Goal: Task Accomplishment & Management: Manage account settings

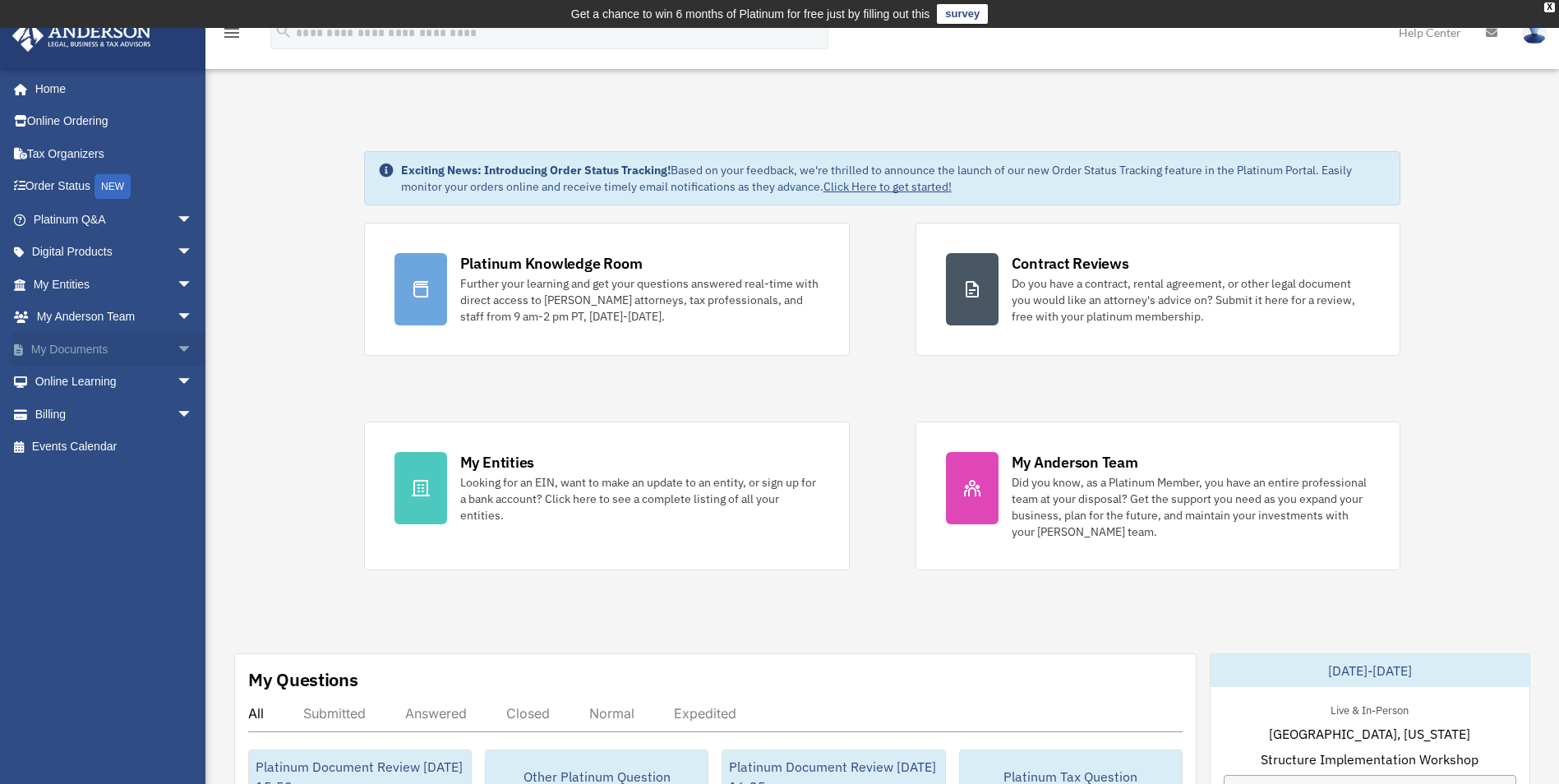
click at [176, 345] on span "arrow_drop_down" at bounding box center [192, 350] width 32 height 33
click at [65, 370] on link "Box" at bounding box center [121, 381] width 195 height 32
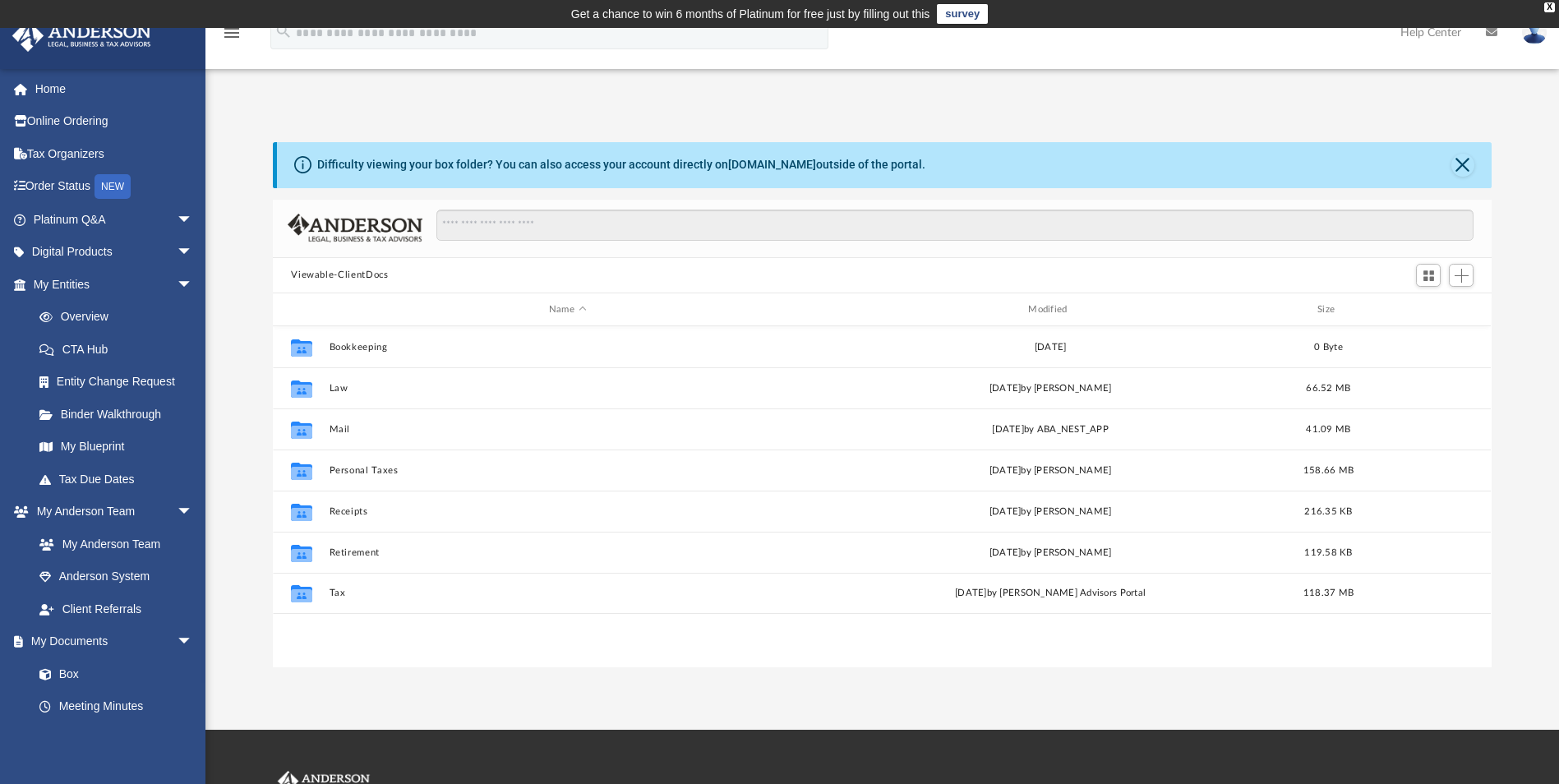
scroll to position [361, 1206]
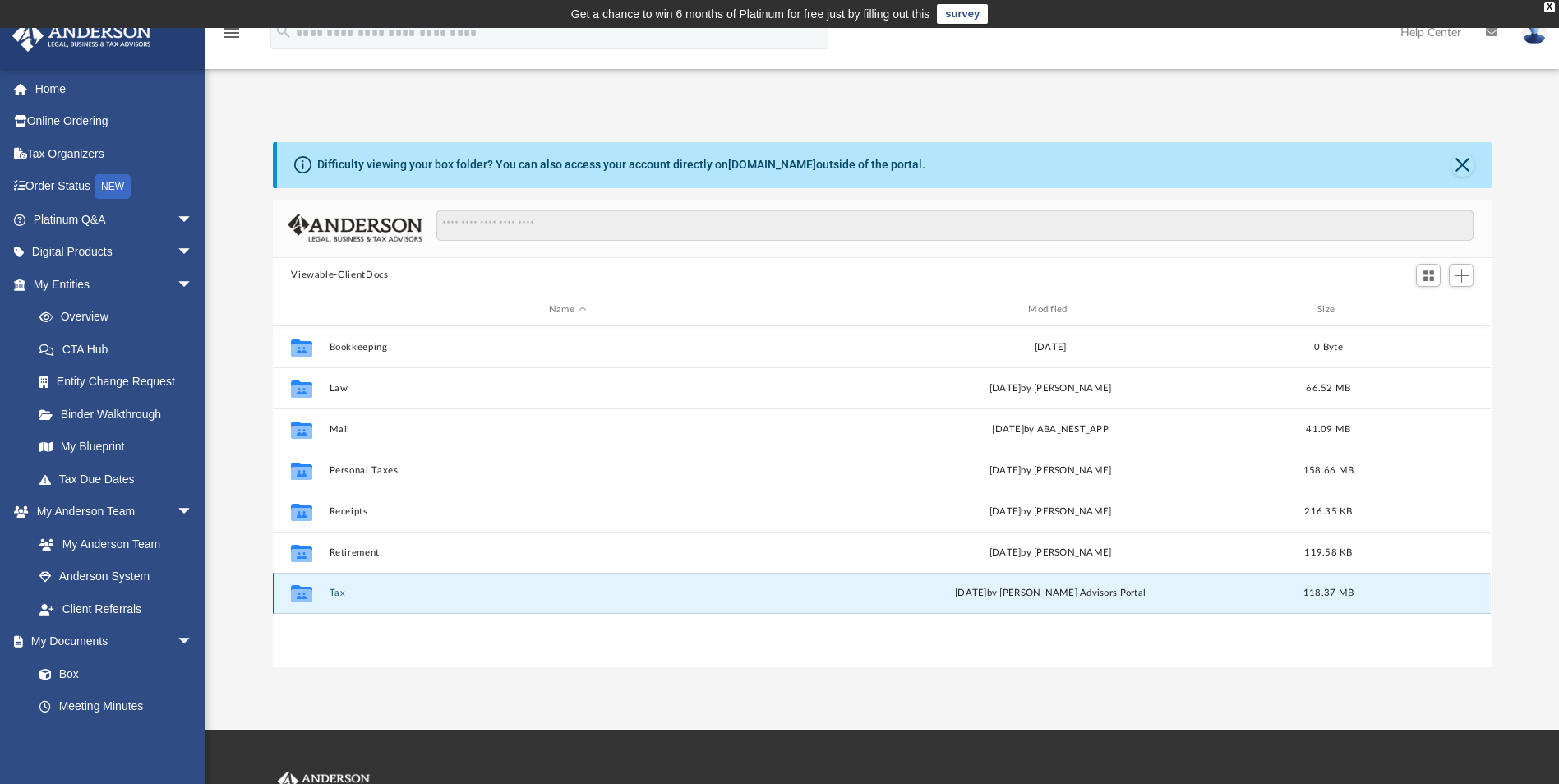
click at [339, 592] on button "Tax" at bounding box center [568, 593] width 476 height 11
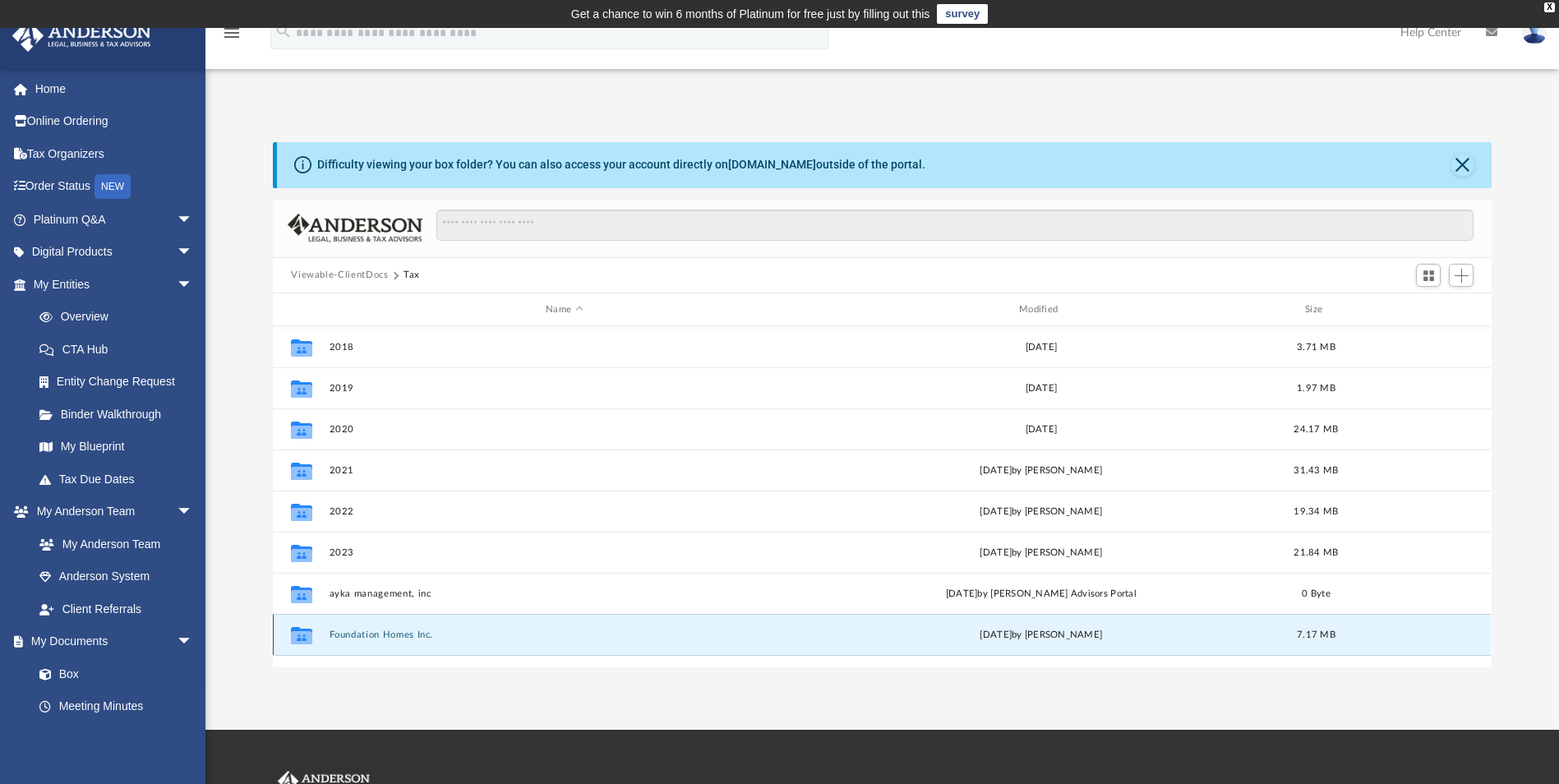
click at [398, 631] on button "Foundation Homes Inc." at bounding box center [564, 634] width 470 height 11
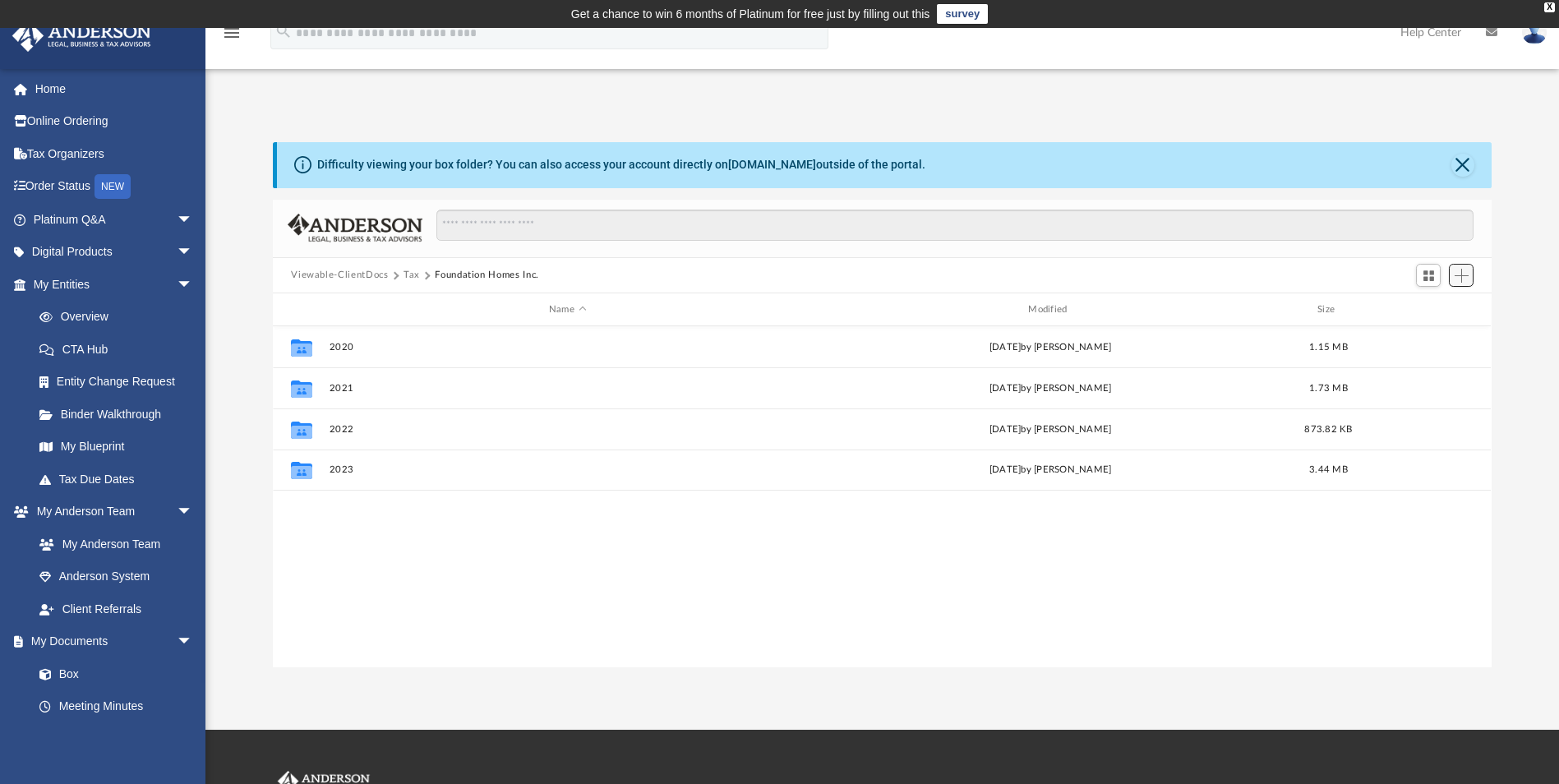
click at [1466, 274] on span "Add" at bounding box center [1461, 275] width 14 height 14
click at [1421, 333] on li "New Folder" at bounding box center [1437, 334] width 52 height 17
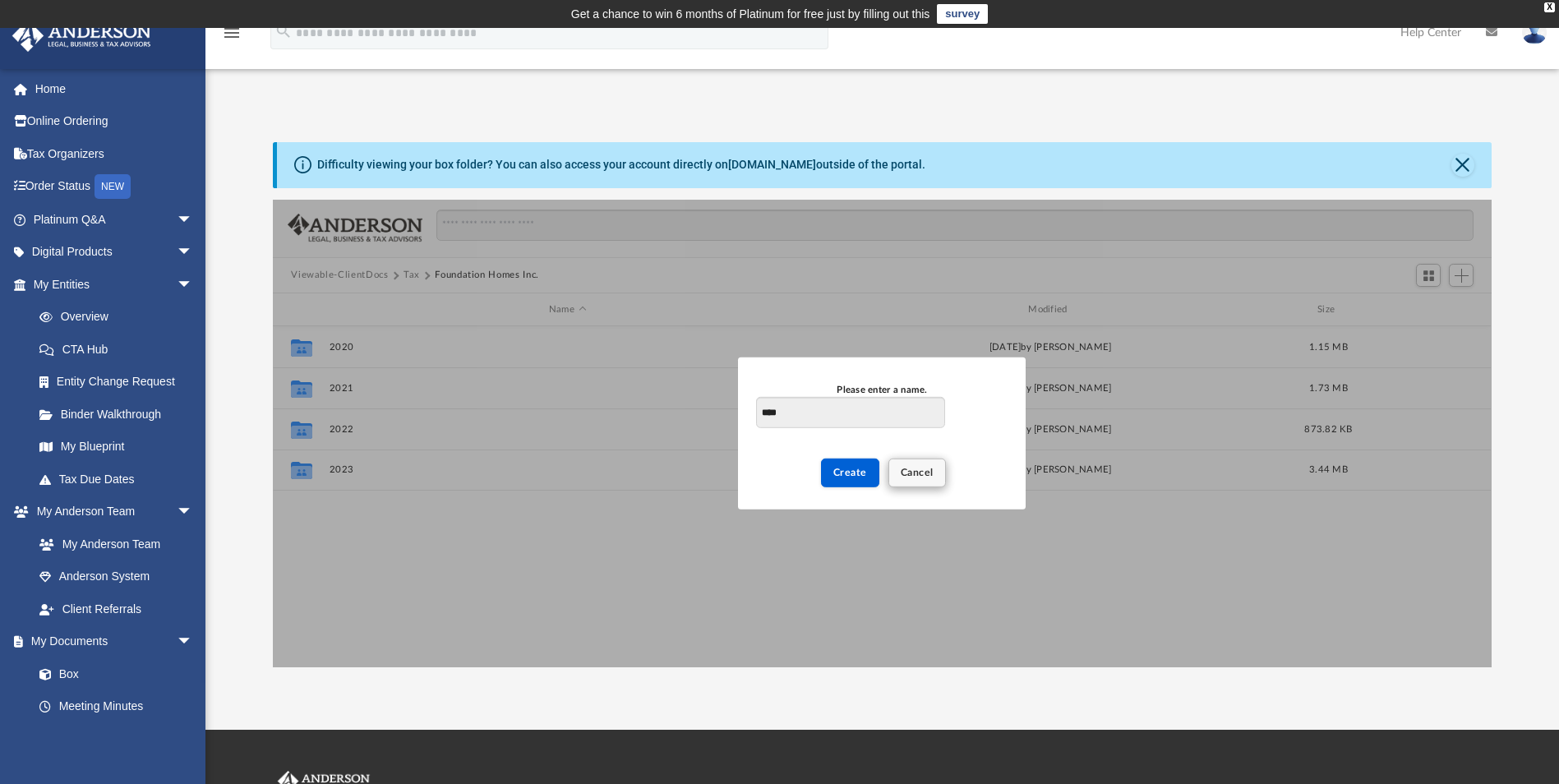
type input "****"
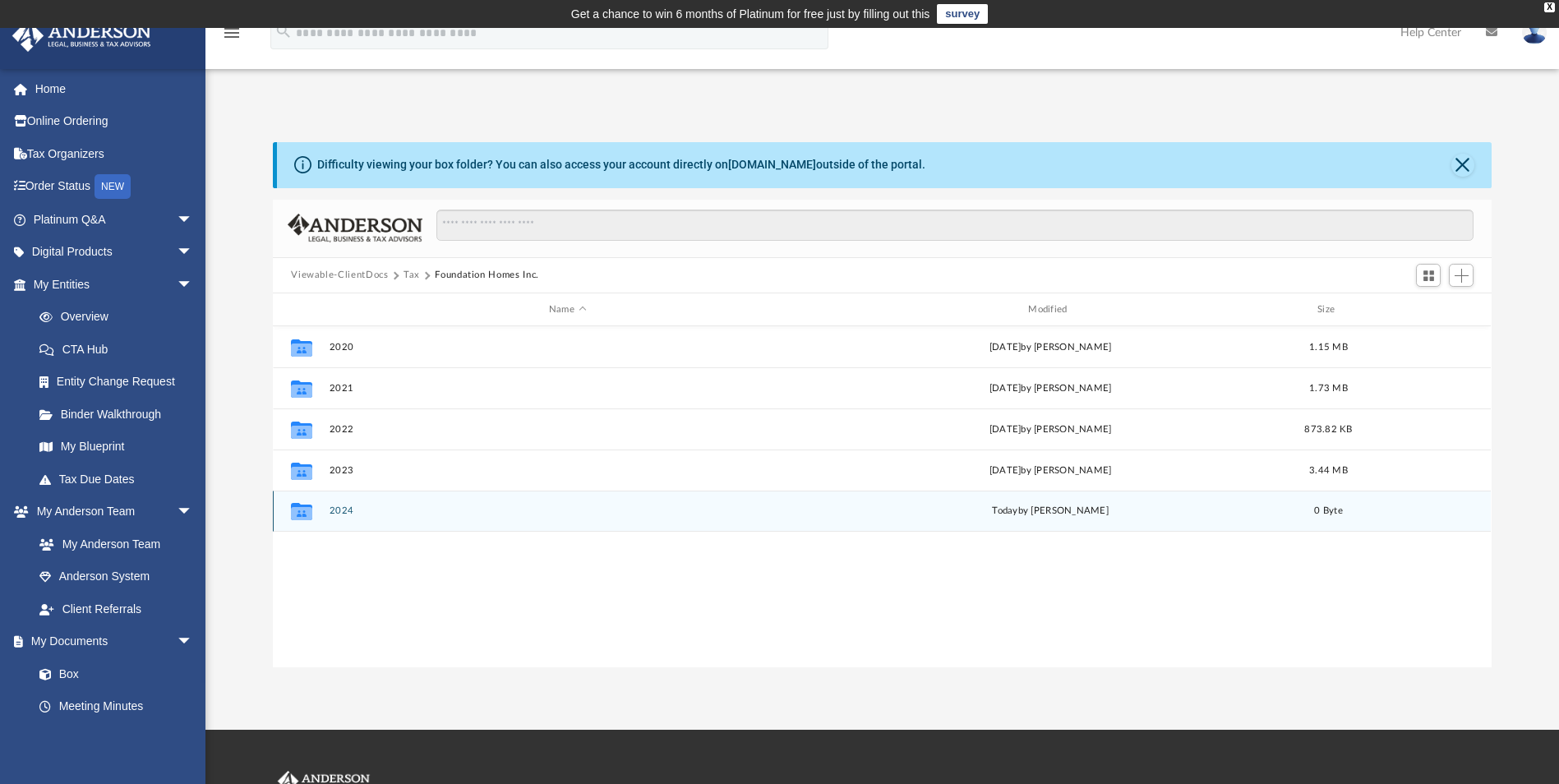
click at [355, 508] on button "2024" at bounding box center [568, 511] width 476 height 11
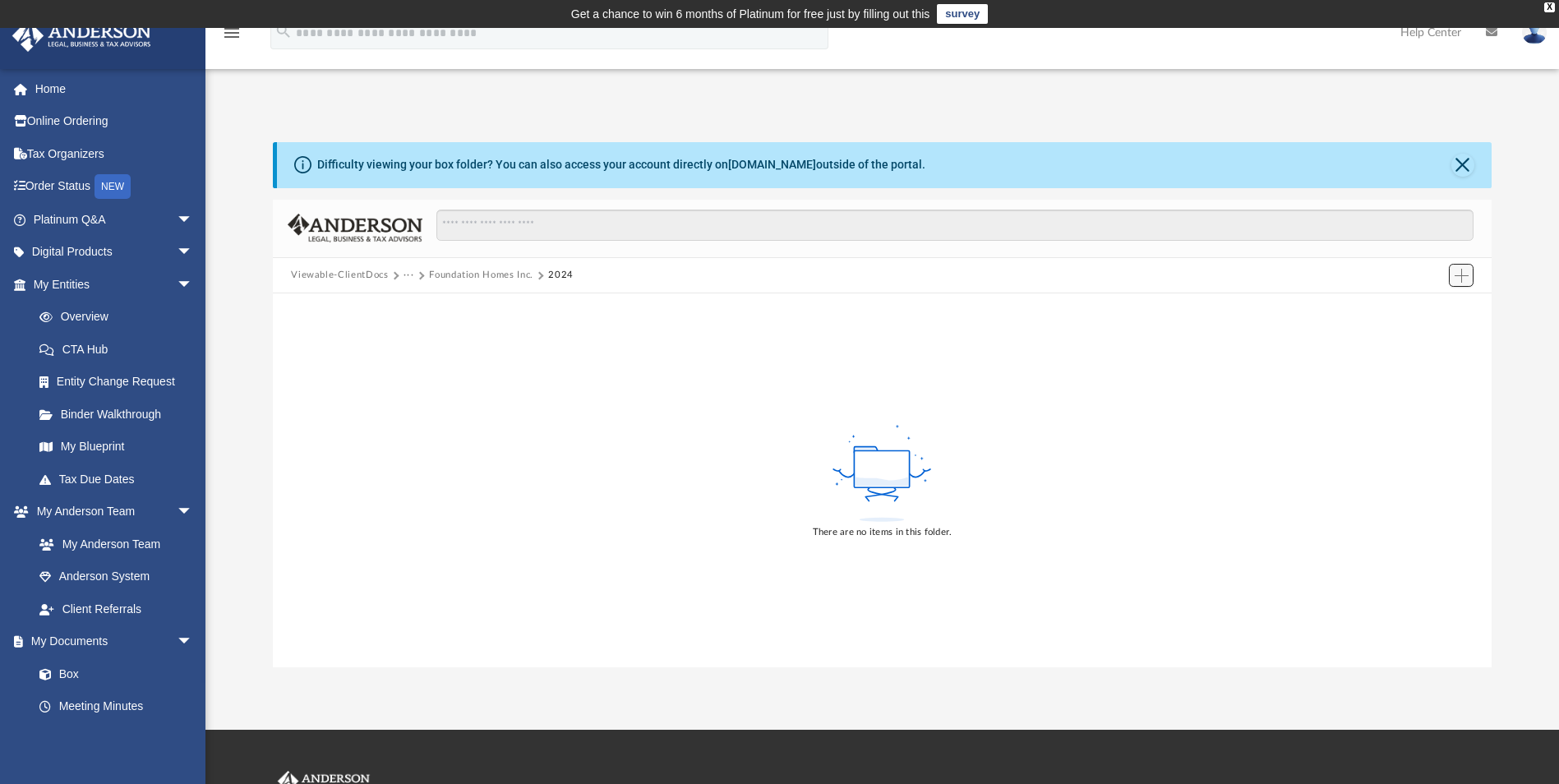
click at [1468, 280] on button "Add" at bounding box center [1462, 275] width 25 height 23
click at [1428, 305] on li "Upload" at bounding box center [1437, 308] width 52 height 17
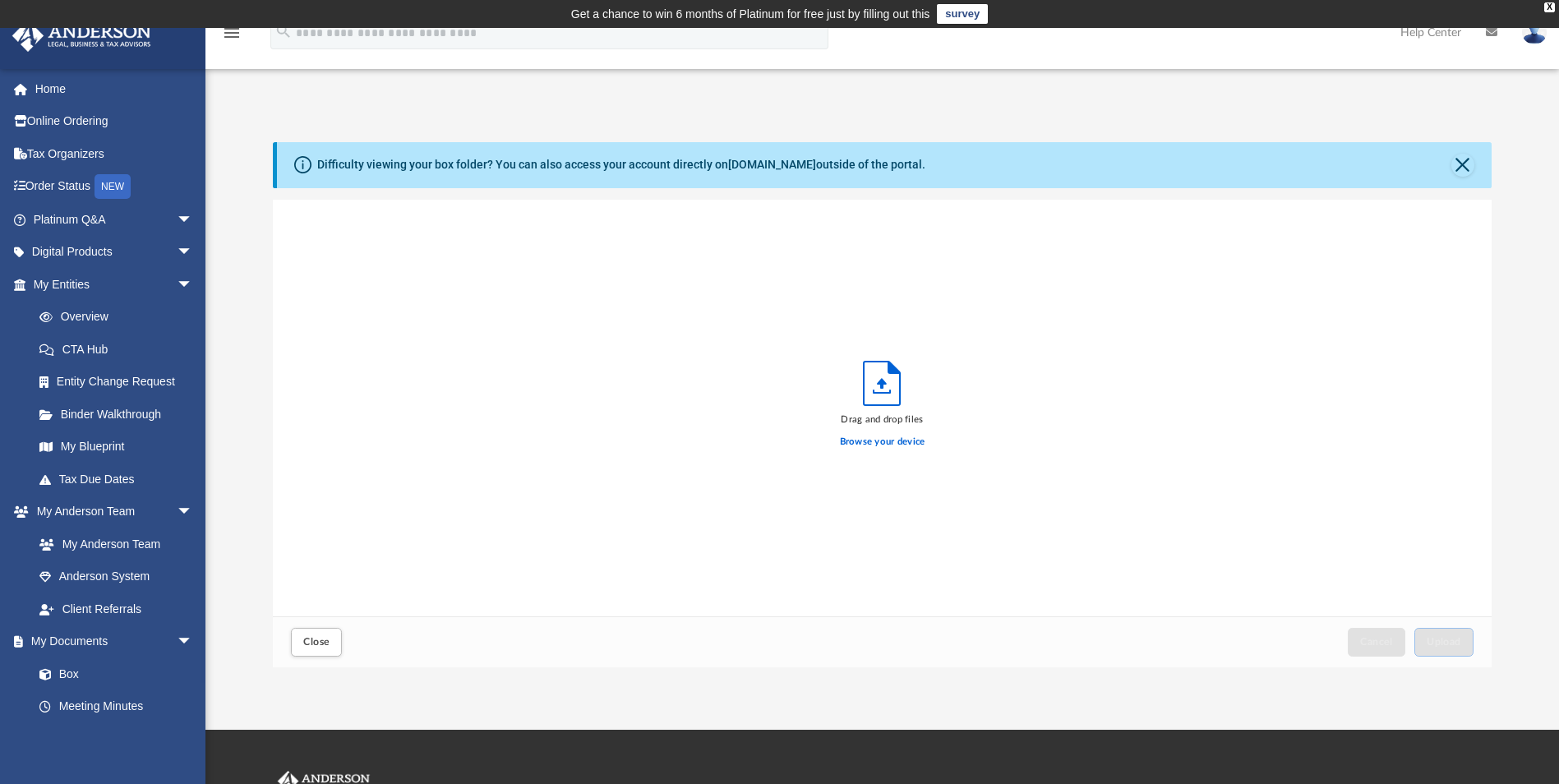
scroll to position [404, 1206]
click at [883, 440] on label "Browse your device" at bounding box center [882, 442] width 86 height 15
click at [0, 0] on input "Browse your device" at bounding box center [0, 0] width 0 height 0
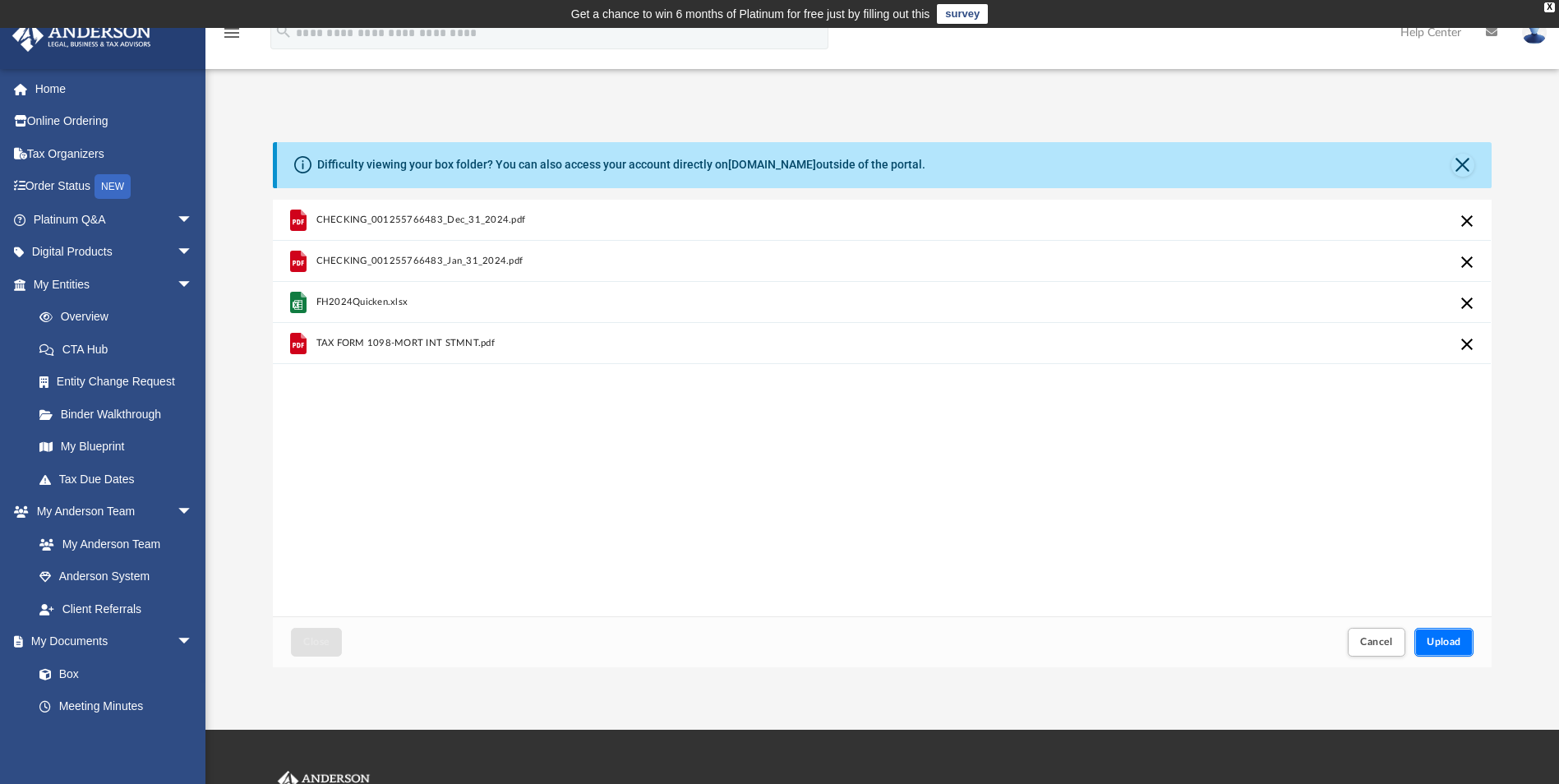
click at [1451, 640] on span "Upload" at bounding box center [1443, 642] width 34 height 10
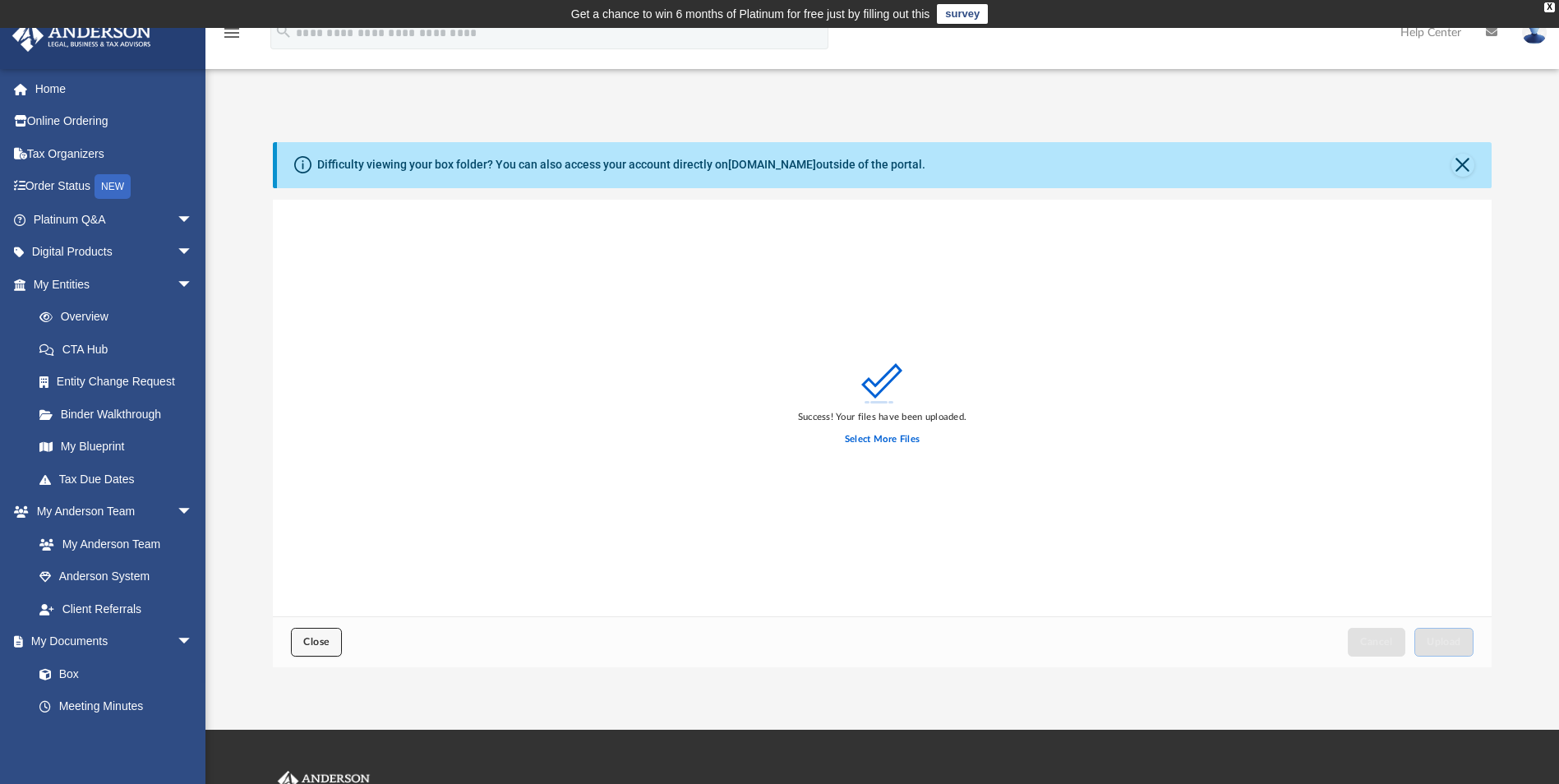
click at [318, 636] on button "Close" at bounding box center [315, 642] width 51 height 29
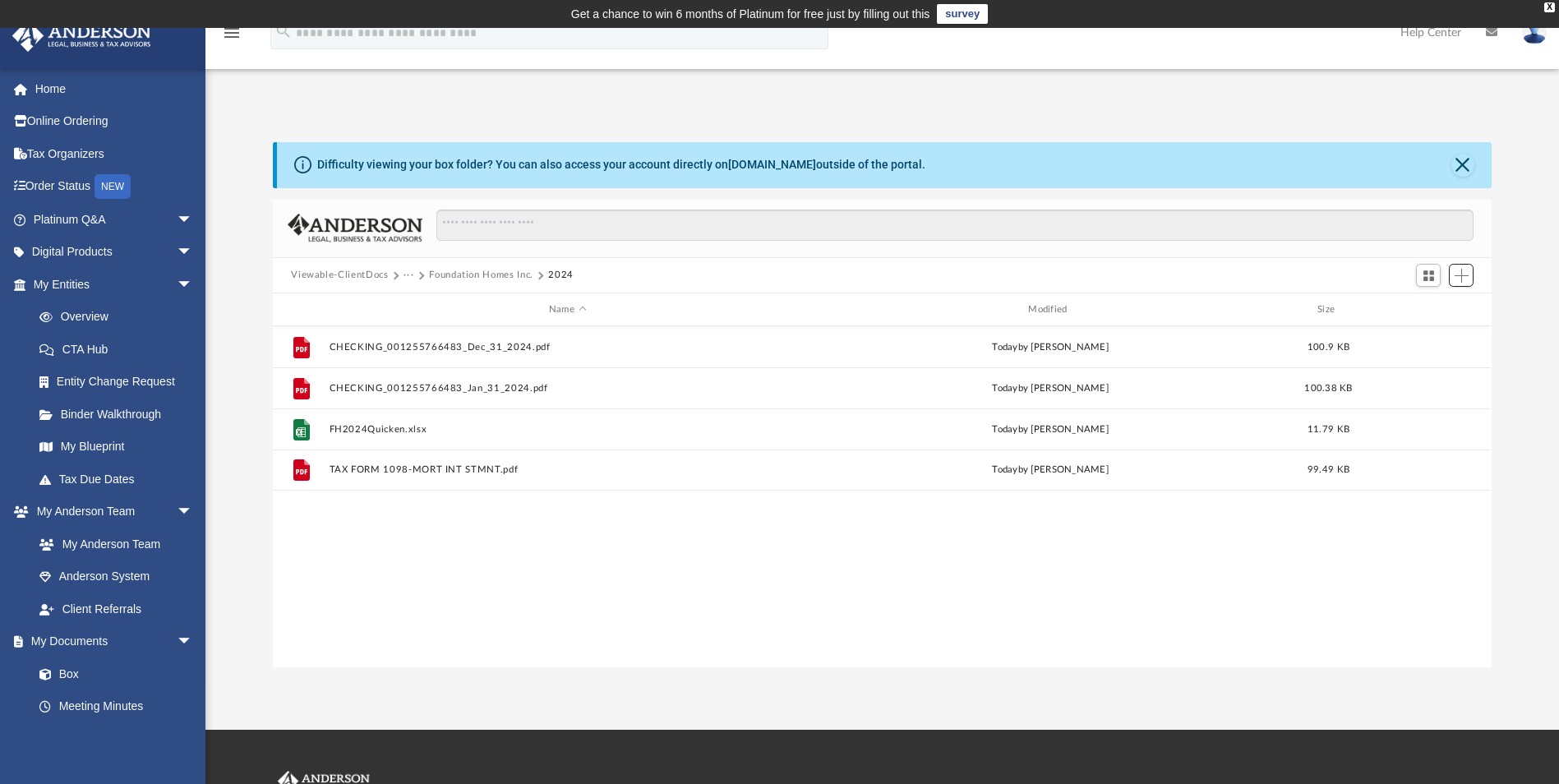
scroll to position [361, 1206]
